Goal: Navigation & Orientation: Find specific page/section

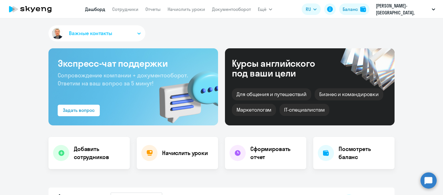
select select "30"
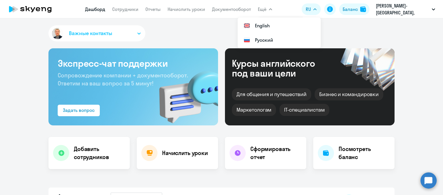
click at [141, 6] on nav "[PERSON_NAME] Отчеты Начислить уроки Документооборот" at bounding box center [168, 9] width 166 height 12
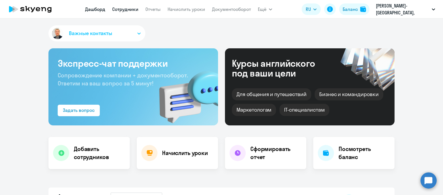
click at [138, 7] on link "Сотрудники" at bounding box center [125, 9] width 26 height 6
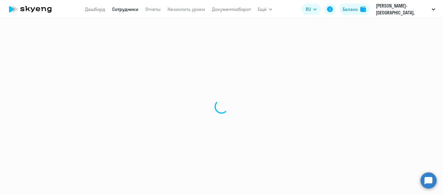
select select "30"
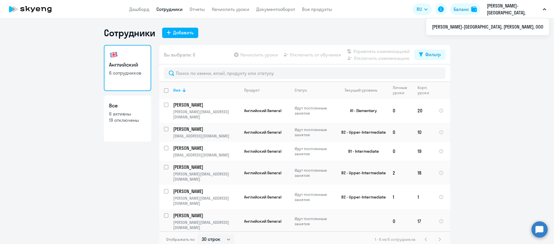
drag, startPoint x: 404, startPoint y: 0, endPoint x: 15, endPoint y: 185, distance: 430.9
click at [15, 185] on ng-component "Сотрудники Добавить Английский 6 сотрудников Все 6 активны 19 отключены Вы выбр…" at bounding box center [277, 137] width 554 height 221
drag, startPoint x: 50, startPoint y: 174, endPoint x: 92, endPoint y: 224, distance: 65.5
click at [92, 195] on ng-component "Сотрудники Добавить Английский 6 сотрудников Все 6 активны 19 отключены Вы выбр…" at bounding box center [277, 137] width 554 height 221
